Goal: Understand process/instructions: Learn how to perform a task or action

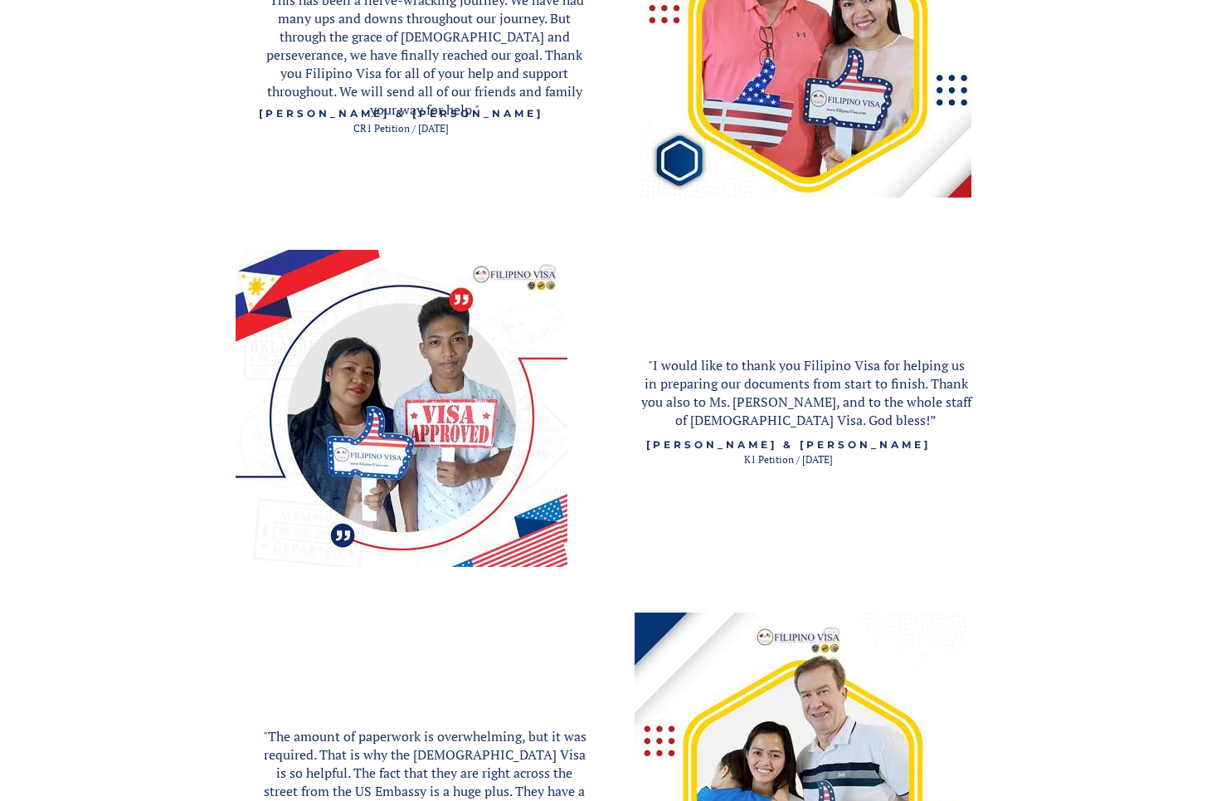
scroll to position [2407, 0]
